Goal: Task Accomplishment & Management: Use online tool/utility

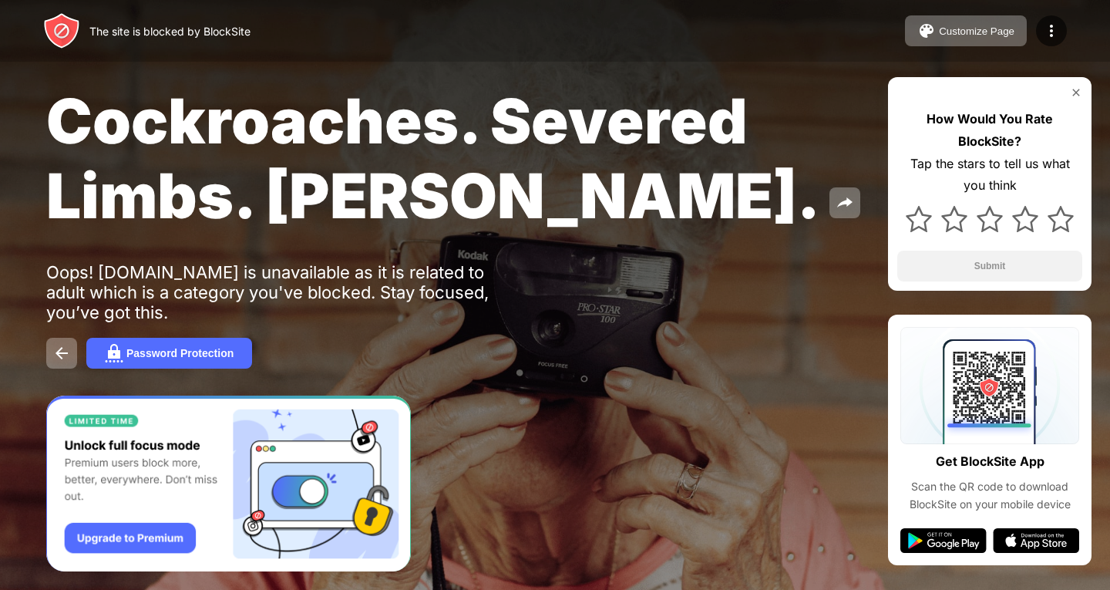
click at [1075, 82] on div "How Would You Rate BlockSite? Tap the stars to tell us what you think Submit" at bounding box center [990, 184] width 204 height 214
click at [1071, 95] on img at bounding box center [1076, 92] width 12 height 12
